Goal: Task Accomplishment & Management: Use online tool/utility

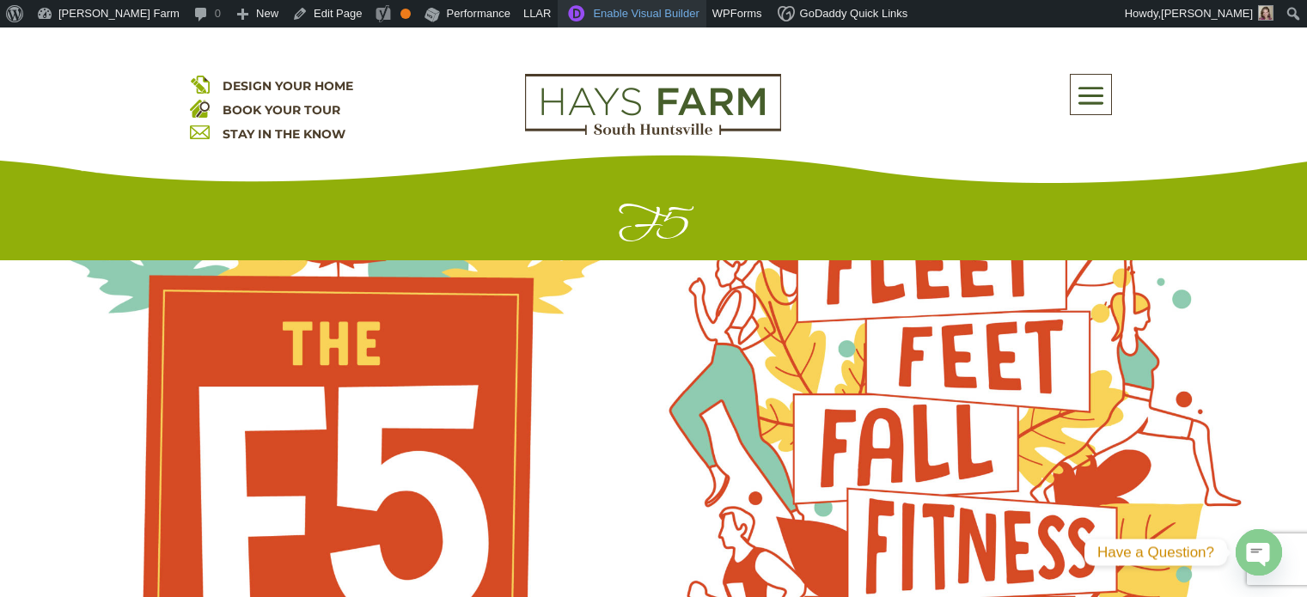
click at [558, 16] on link "Enable Visual Builder" at bounding box center [632, 13] width 148 height 27
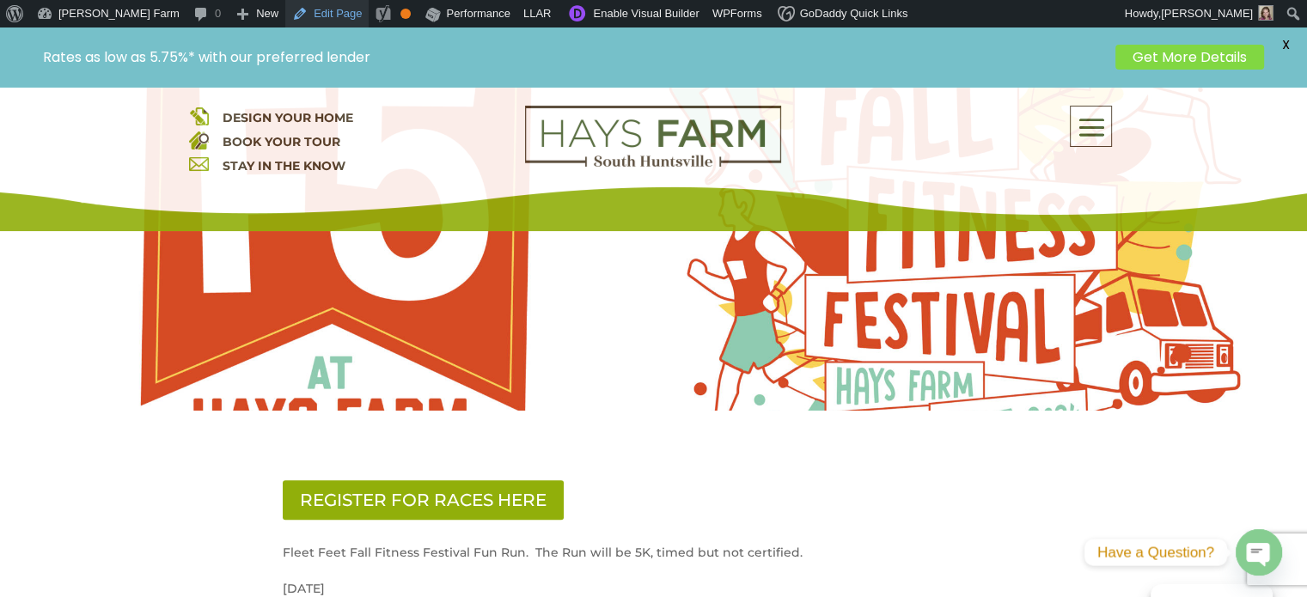
click at [285, 19] on link "Edit Page" at bounding box center [326, 13] width 83 height 27
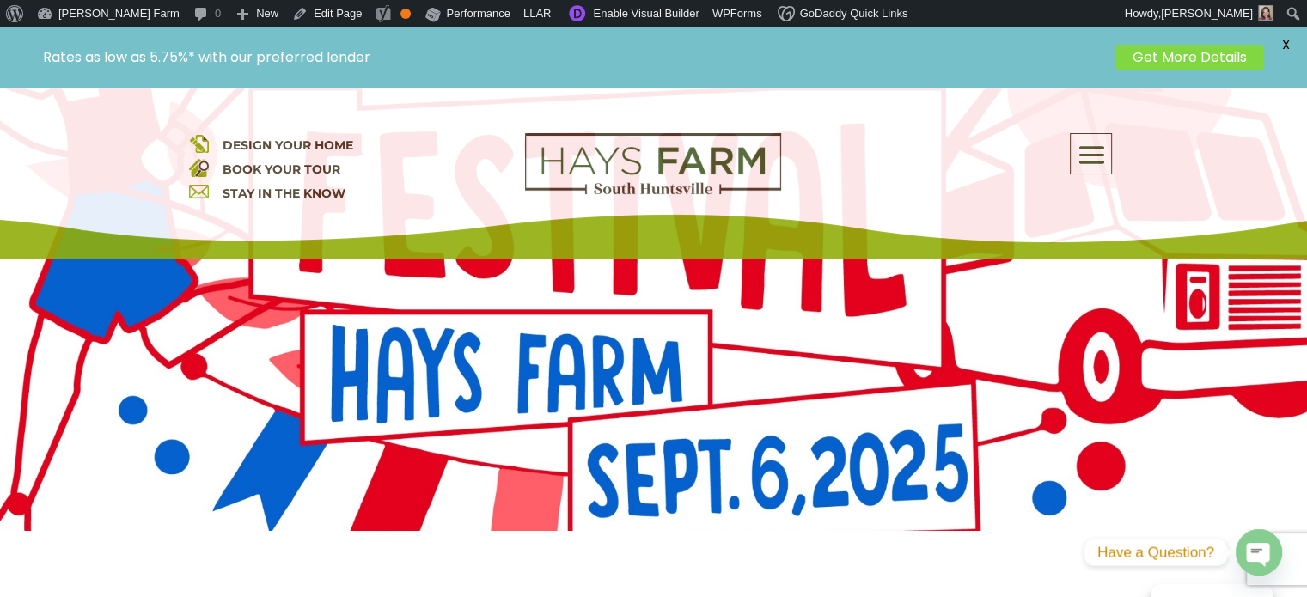
scroll to position [430, 0]
